Goal: Transaction & Acquisition: Purchase product/service

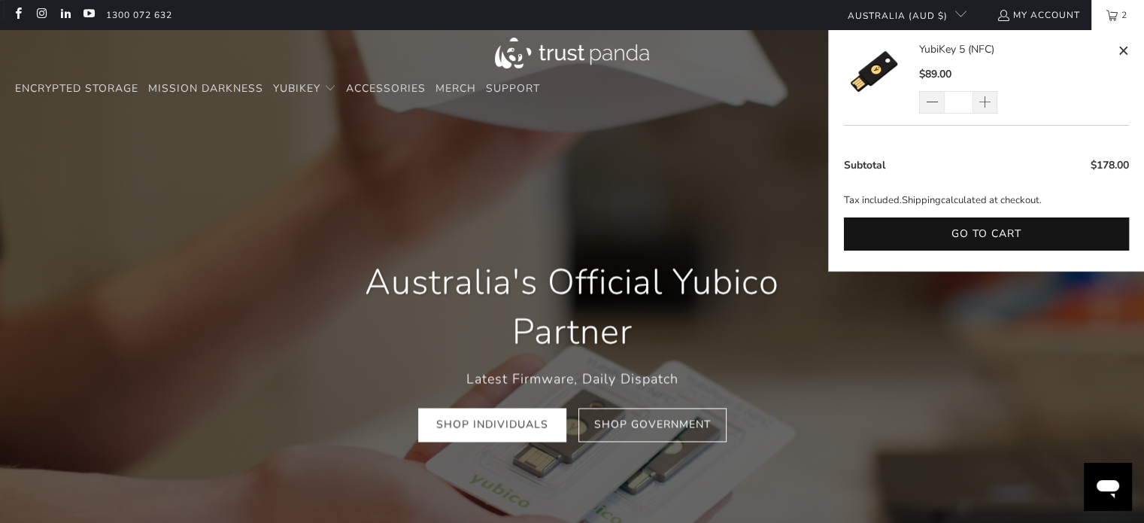
click at [1110, 14] on link "2" at bounding box center [1118, 15] width 53 height 30
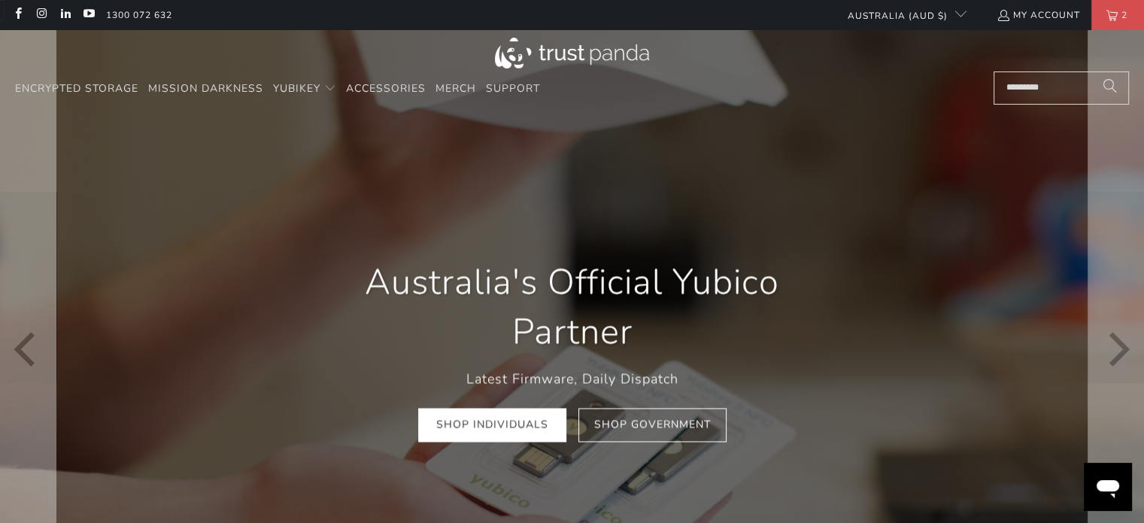
scroll to position [0, 217]
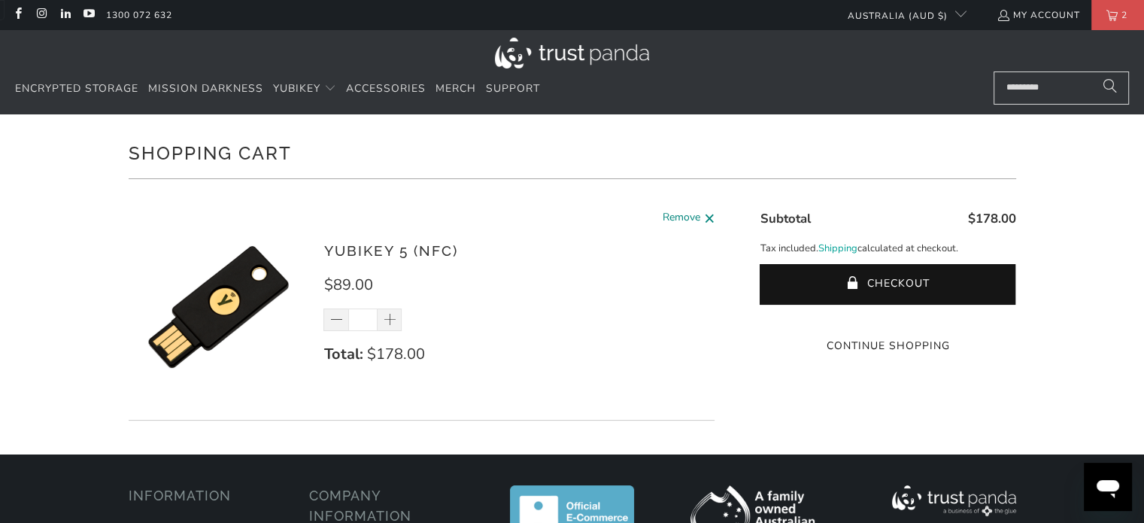
click at [704, 220] on span at bounding box center [709, 218] width 11 height 19
type input "*"
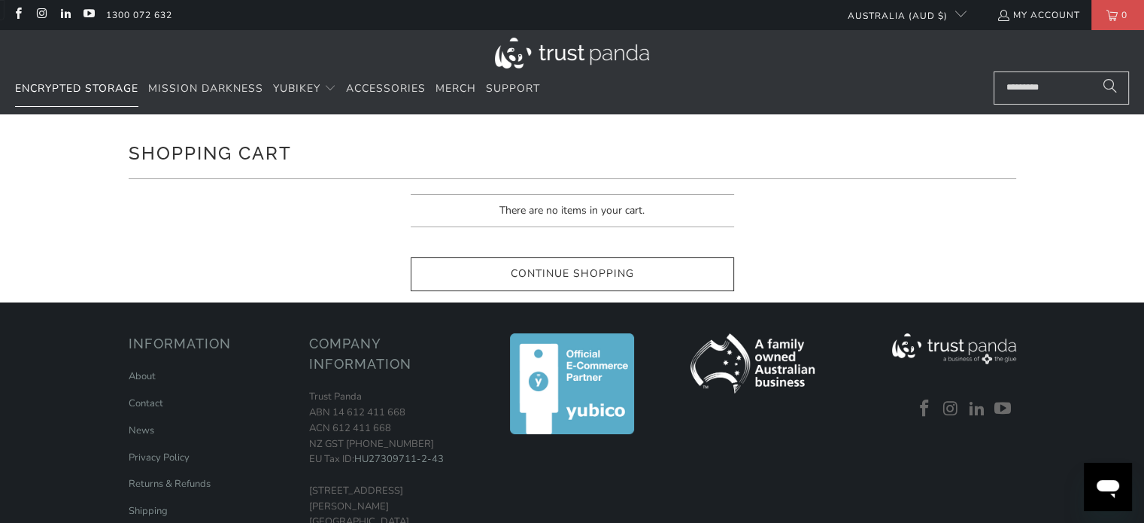
click at [59, 87] on span "Encrypted Storage" at bounding box center [76, 88] width 123 height 14
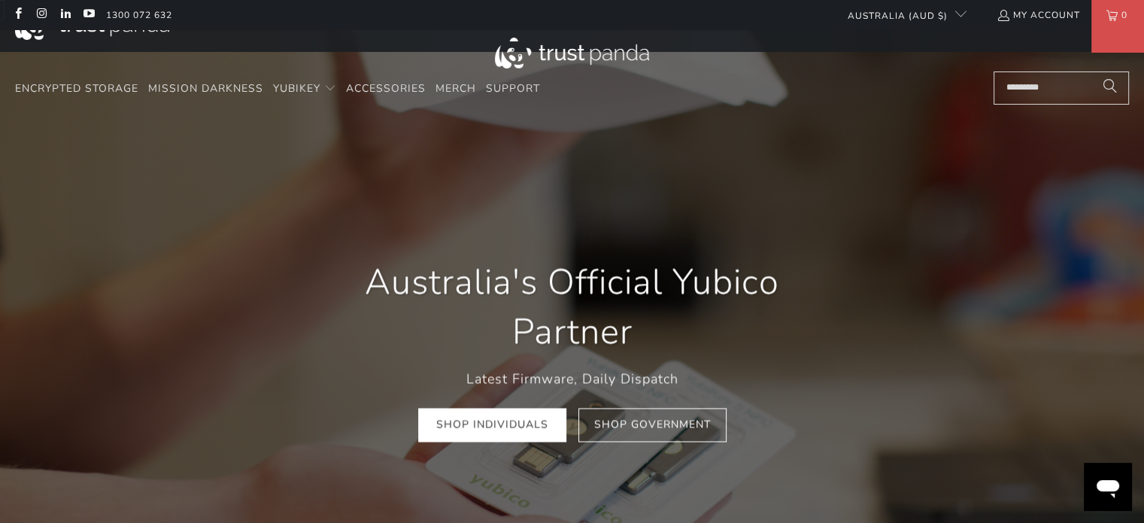
drag, startPoint x: 1151, startPoint y: 56, endPoint x: 1155, endPoint y: 48, distance: 8.4
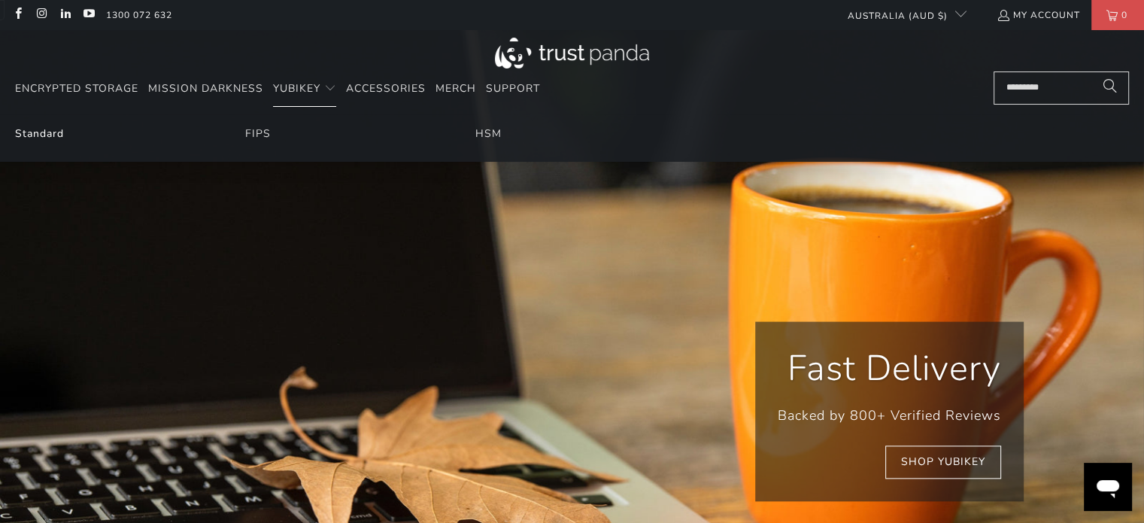
click at [32, 138] on link "Standard" at bounding box center [39, 133] width 49 height 14
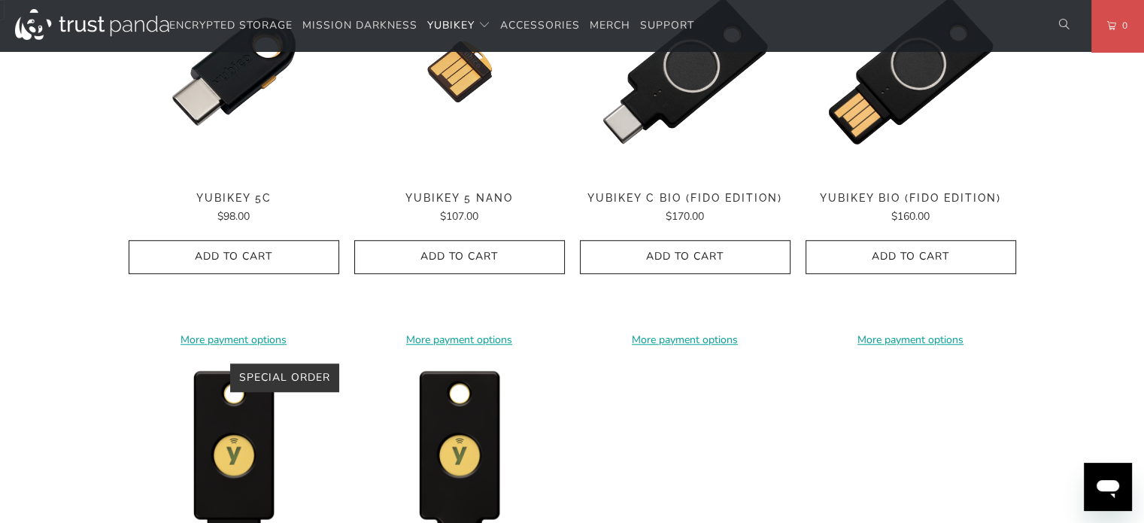
scroll to position [1511, 0]
